Goal: Information Seeking & Learning: Stay updated

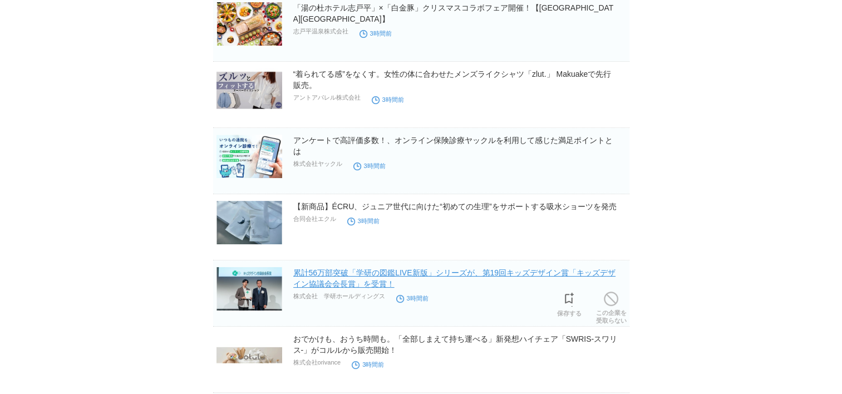
scroll to position [4297, 0]
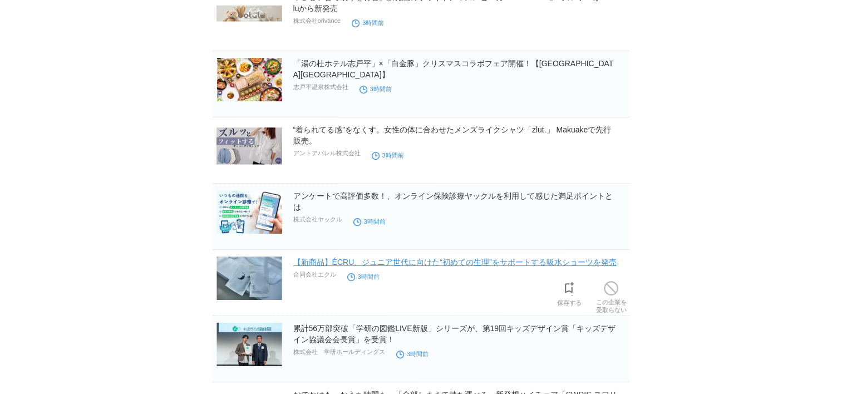
click at [497, 258] on link "【新商品】ÉCRU、ジュニア世代に向けた“初めての生理”をサポートする吸水ショーツを発売" at bounding box center [454, 262] width 323 height 9
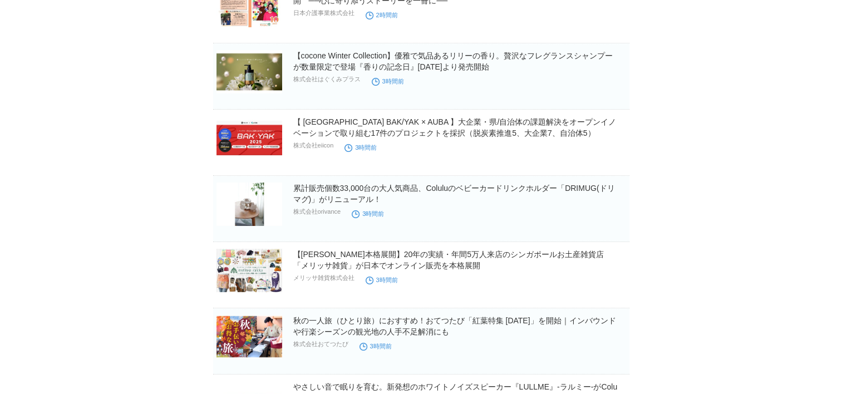
scroll to position [3851, 0]
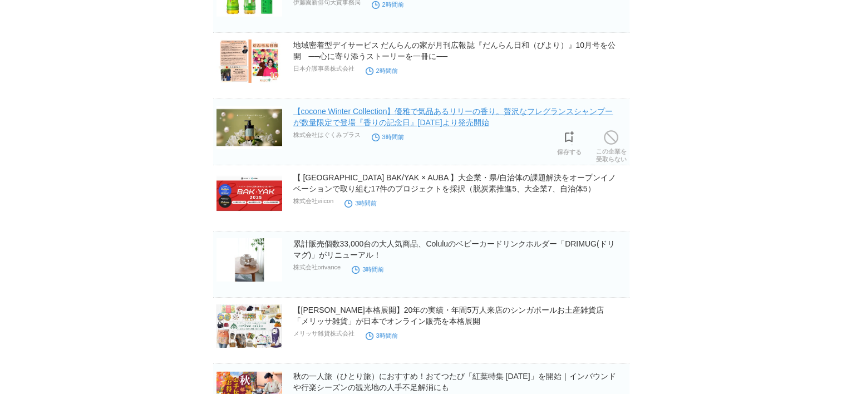
click at [563, 107] on link "【cocone Winter Collection】優雅で気品あるリリーの香り。贅沢なフレグランスシャンプーが数量限定で登場『香りの記念日』10月30日より発…" at bounding box center [453, 117] width 320 height 20
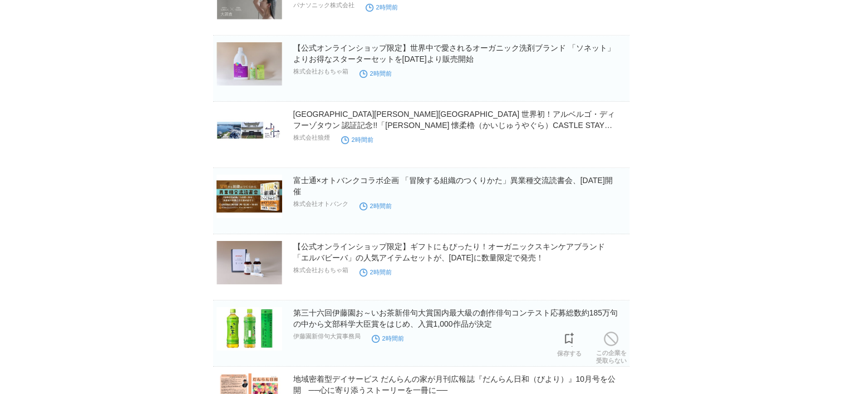
scroll to position [3461, 0]
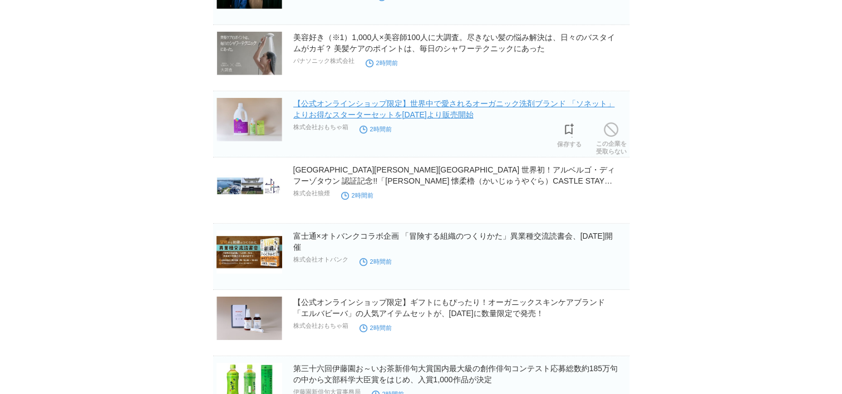
click at [415, 109] on link "【公式オンラインショップ限定】世界中で愛されるオーガニック洗剤ブランド 「ソネット」よりお得なスターターセットを10月15日（水）より販売開始" at bounding box center [454, 109] width 322 height 20
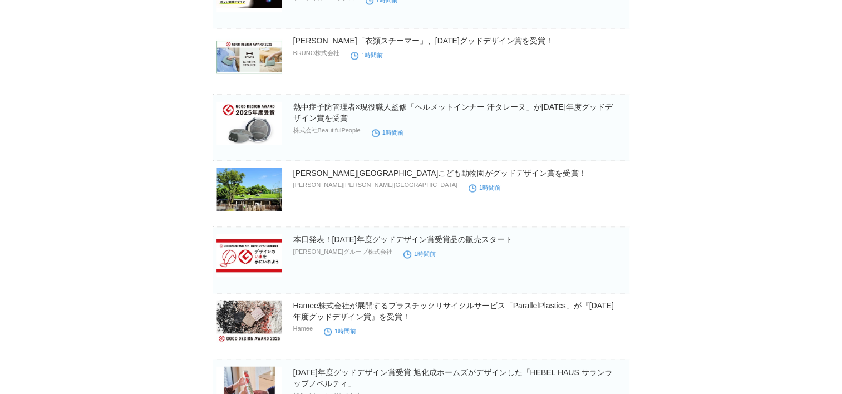
scroll to position [1624, 0]
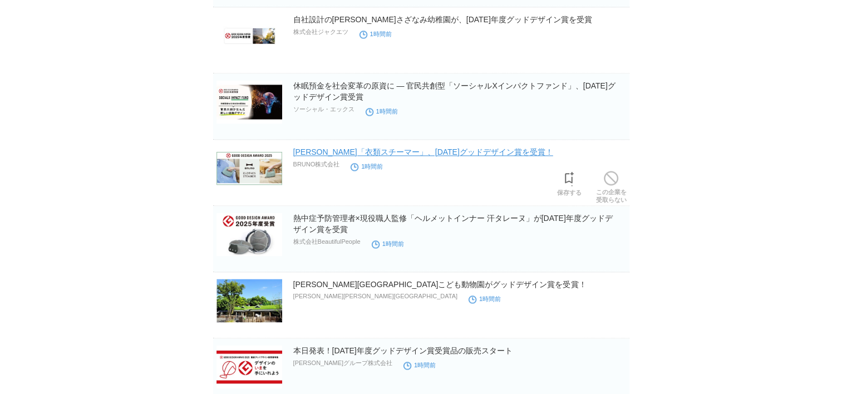
click at [419, 149] on link "BRUNO「衣類スチーマー」、2025年グッドデザイン賞を受賞！" at bounding box center [423, 152] width 260 height 9
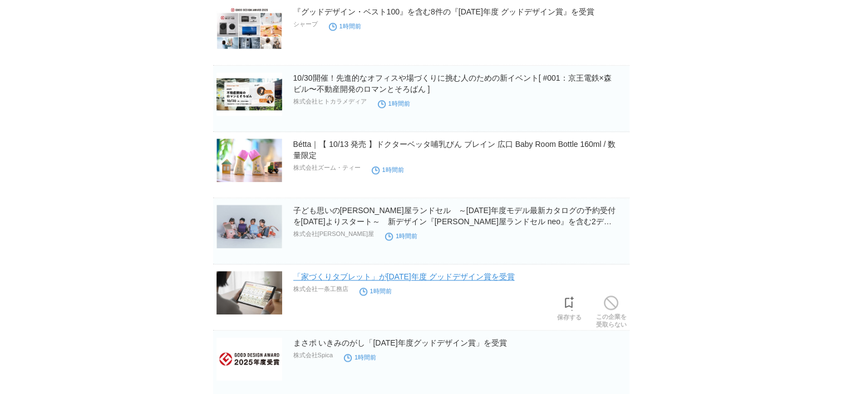
scroll to position [1067, 0]
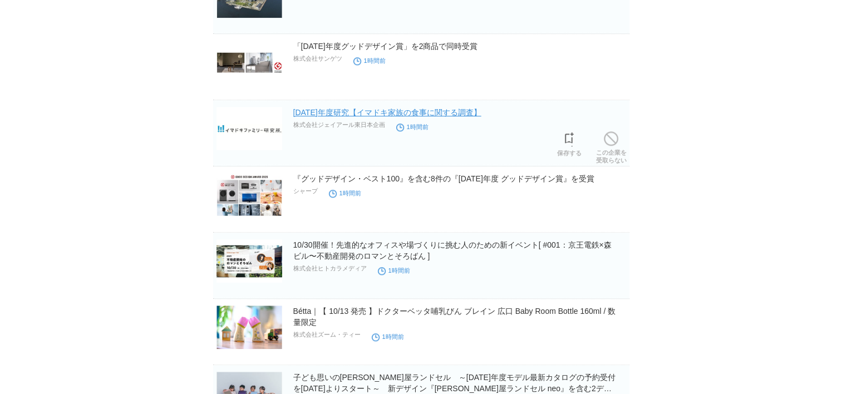
click at [405, 114] on link "2025年度研究【イマドキ家族の食事に関する調査】" at bounding box center [387, 112] width 188 height 9
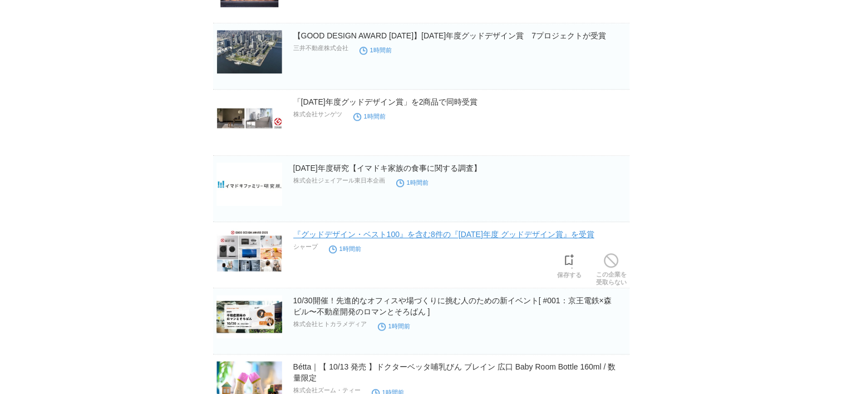
click at [454, 234] on link "『グッドデザイン・ベスト100』を含む8件の『2025年度 グッドデザイン賞』を受賞" at bounding box center [443, 234] width 301 height 9
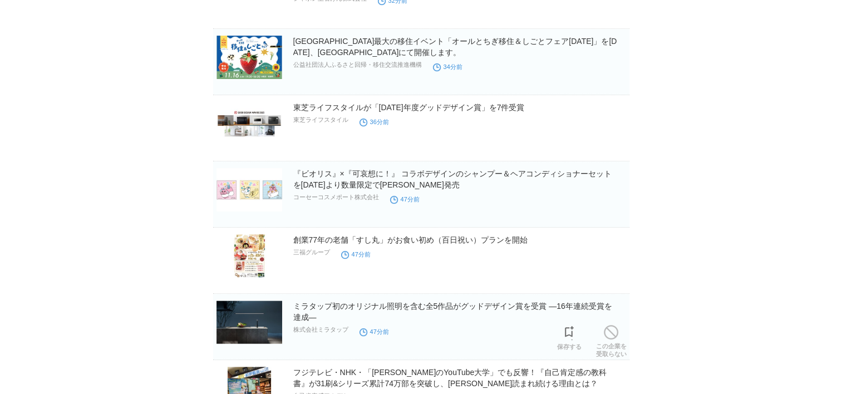
scroll to position [232, 0]
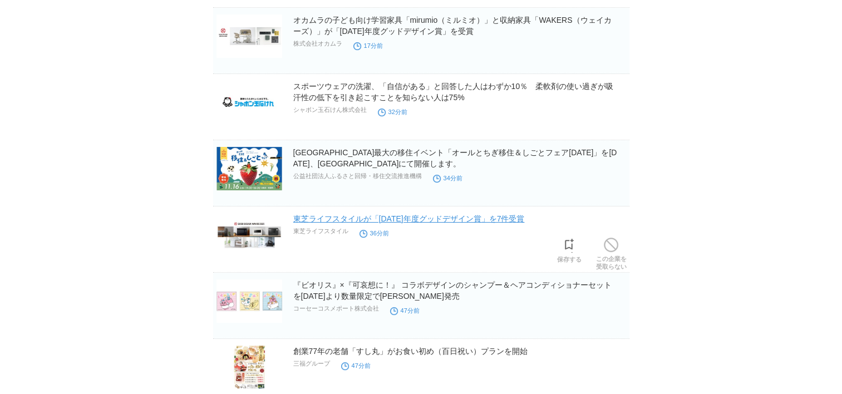
click at [419, 215] on link "東芝ライフスタイルが「2025年度グッドデザイン賞」を7件受賞" at bounding box center [409, 218] width 232 height 9
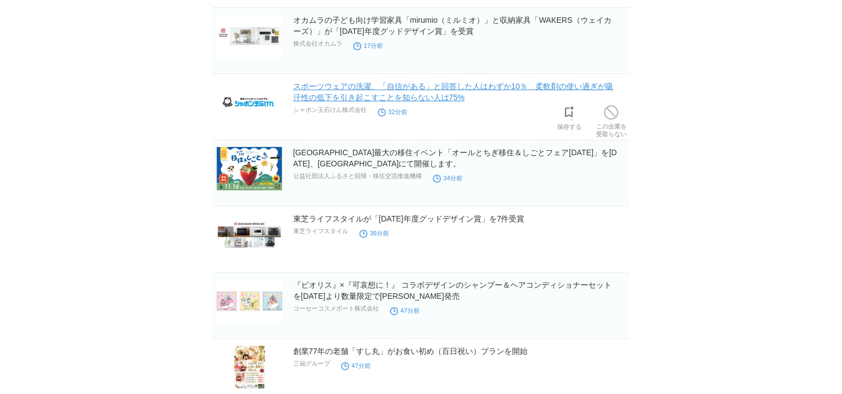
click at [370, 91] on link "スポーツウェアの洗濯、「自信がある」と回答した人はわずか10％　柔軟剤の使い過ぎが吸汗性の低下を引き起こすことを知らない人は75%" at bounding box center [453, 92] width 321 height 20
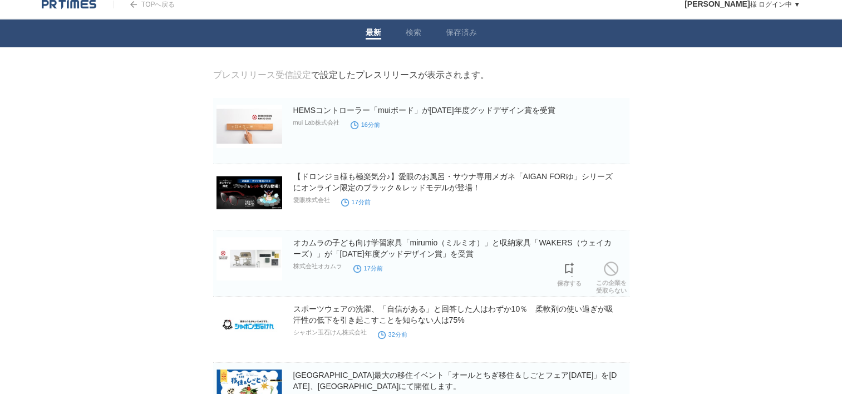
scroll to position [0, 0]
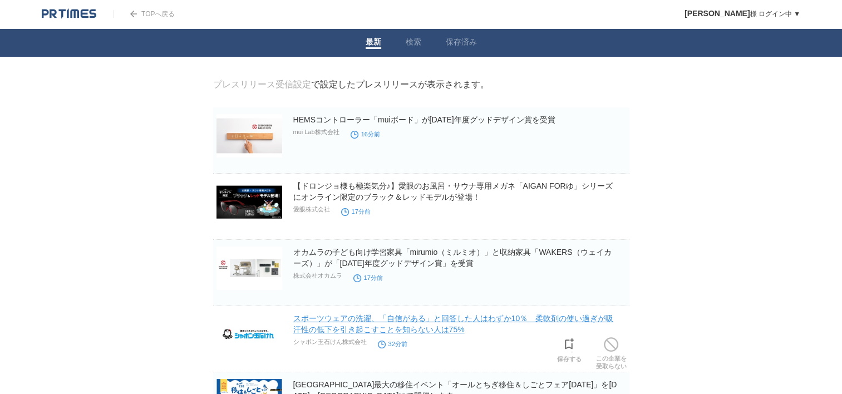
click at [415, 321] on link "スポーツウェアの洗濯、「自信がある」と回答した人はわずか10％　柔軟剤の使い過ぎが吸汗性の低下を引き起こすことを知らない人は75%" at bounding box center [453, 324] width 321 height 20
